Goal: Transaction & Acquisition: Purchase product/service

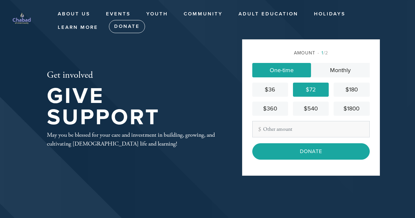
scroll to position [40, 0]
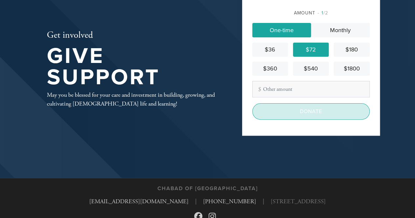
click at [300, 111] on input "Donate" at bounding box center [310, 111] width 117 height 16
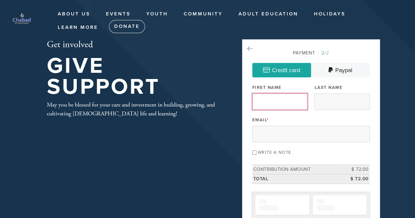
click at [262, 103] on input "First Name" at bounding box center [279, 101] width 55 height 16
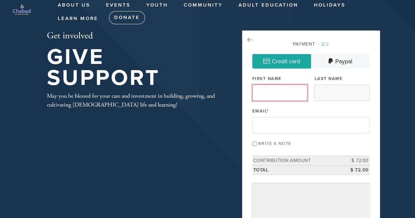
scroll to position [10, 0]
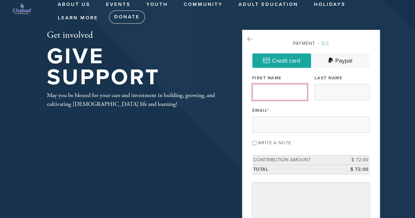
click at [290, 90] on input "First Name" at bounding box center [279, 92] width 55 height 16
type input "jennifer"
type input "valencia"
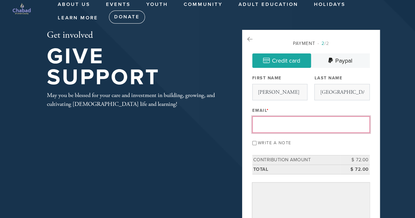
click at [285, 131] on input "Email *" at bounding box center [310, 124] width 117 height 16
type input "jenkajzer@gmail.com"
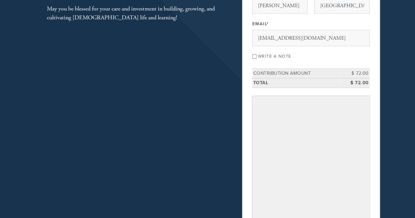
scroll to position [148, 0]
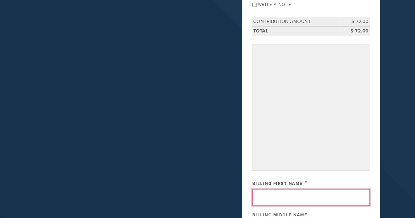
click at [287, 199] on input "Billing First Name" at bounding box center [310, 197] width 117 height 16
type input "jennifer"
type input "valencia"
type input "43 Hall Drive"
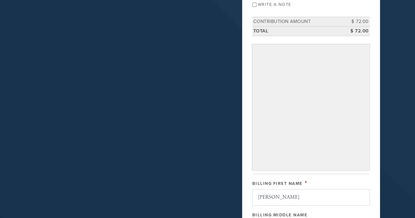
type input "Clark"
type input "07066"
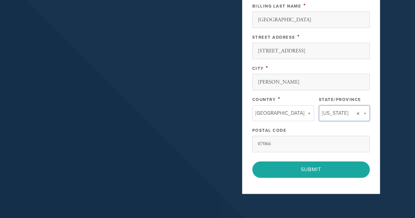
type input "NJ"
type input "United States"
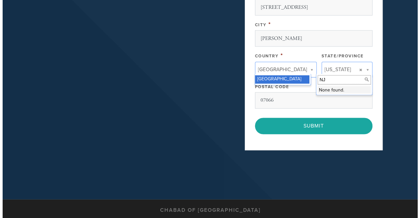
scroll to position [432, 0]
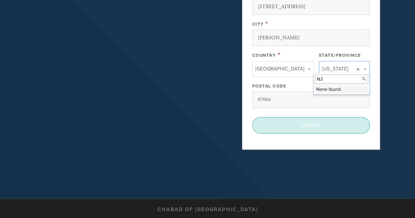
click at [302, 124] on input "Submit" at bounding box center [310, 125] width 117 height 16
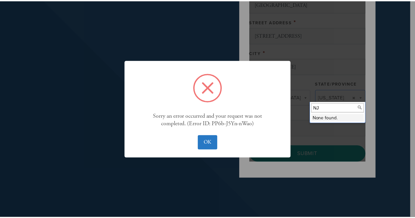
scroll to position [461, 0]
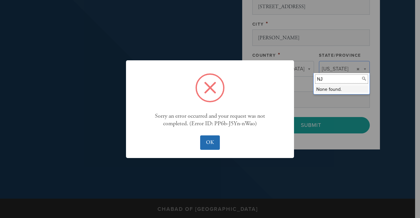
click at [213, 141] on button "OK" at bounding box center [209, 142] width 19 height 14
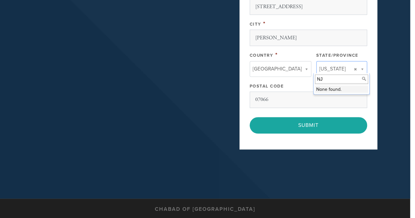
scroll to position [395, 0]
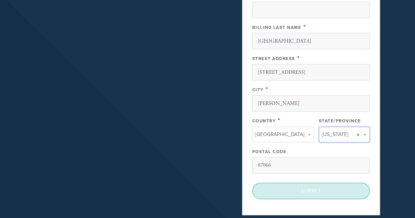
click at [295, 188] on input "Submit" at bounding box center [310, 191] width 117 height 16
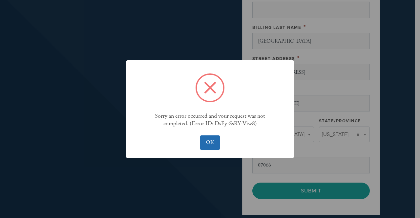
click at [206, 143] on button "OK" at bounding box center [209, 142] width 19 height 14
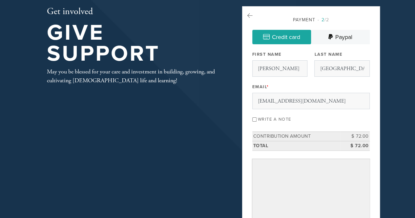
scroll to position [0, 0]
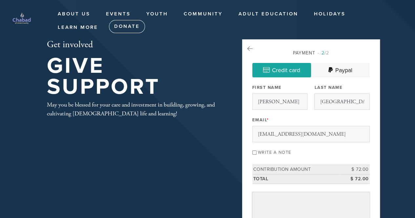
click at [287, 70] on link "Credit card" at bounding box center [281, 70] width 59 height 14
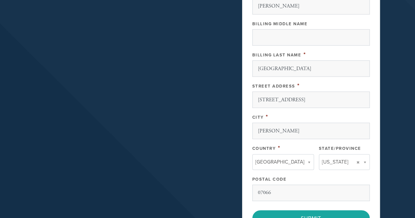
scroll to position [479, 0]
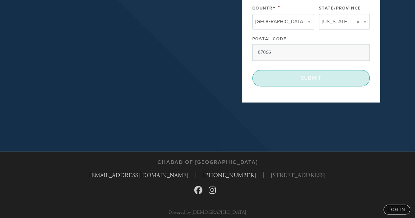
click at [327, 70] on input "Submit" at bounding box center [310, 78] width 117 height 16
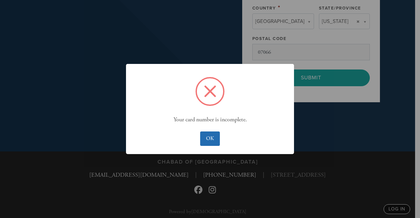
click at [209, 136] on button "OK" at bounding box center [209, 138] width 19 height 14
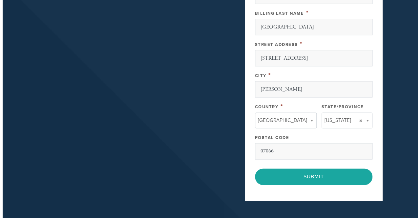
scroll to position [410, 0]
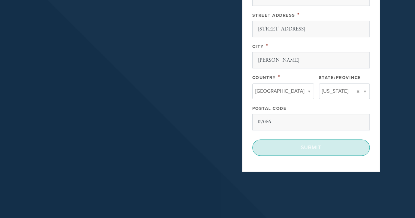
click at [316, 140] on input "Submit" at bounding box center [310, 147] width 117 height 16
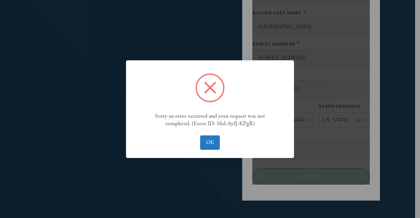
scroll to position [439, 0]
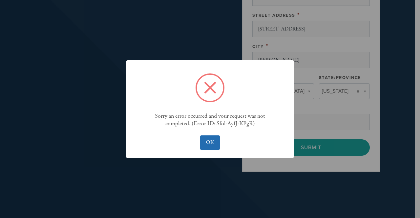
click at [204, 142] on button "OK" at bounding box center [209, 142] width 19 height 14
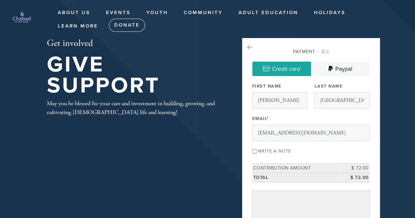
scroll to position [0, 0]
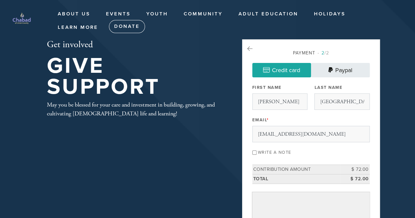
click at [327, 70] on link "Paypal" at bounding box center [340, 70] width 59 height 14
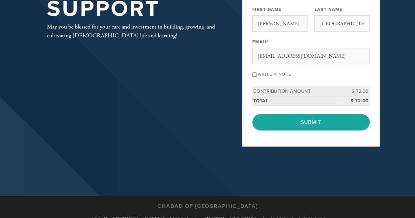
scroll to position [78, 0]
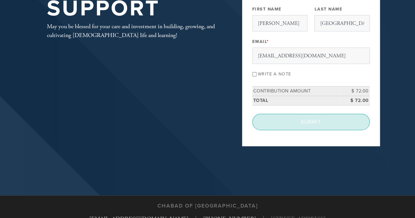
click at [293, 122] on input "Submit" at bounding box center [310, 122] width 117 height 16
